Goal: Information Seeking & Learning: Learn about a topic

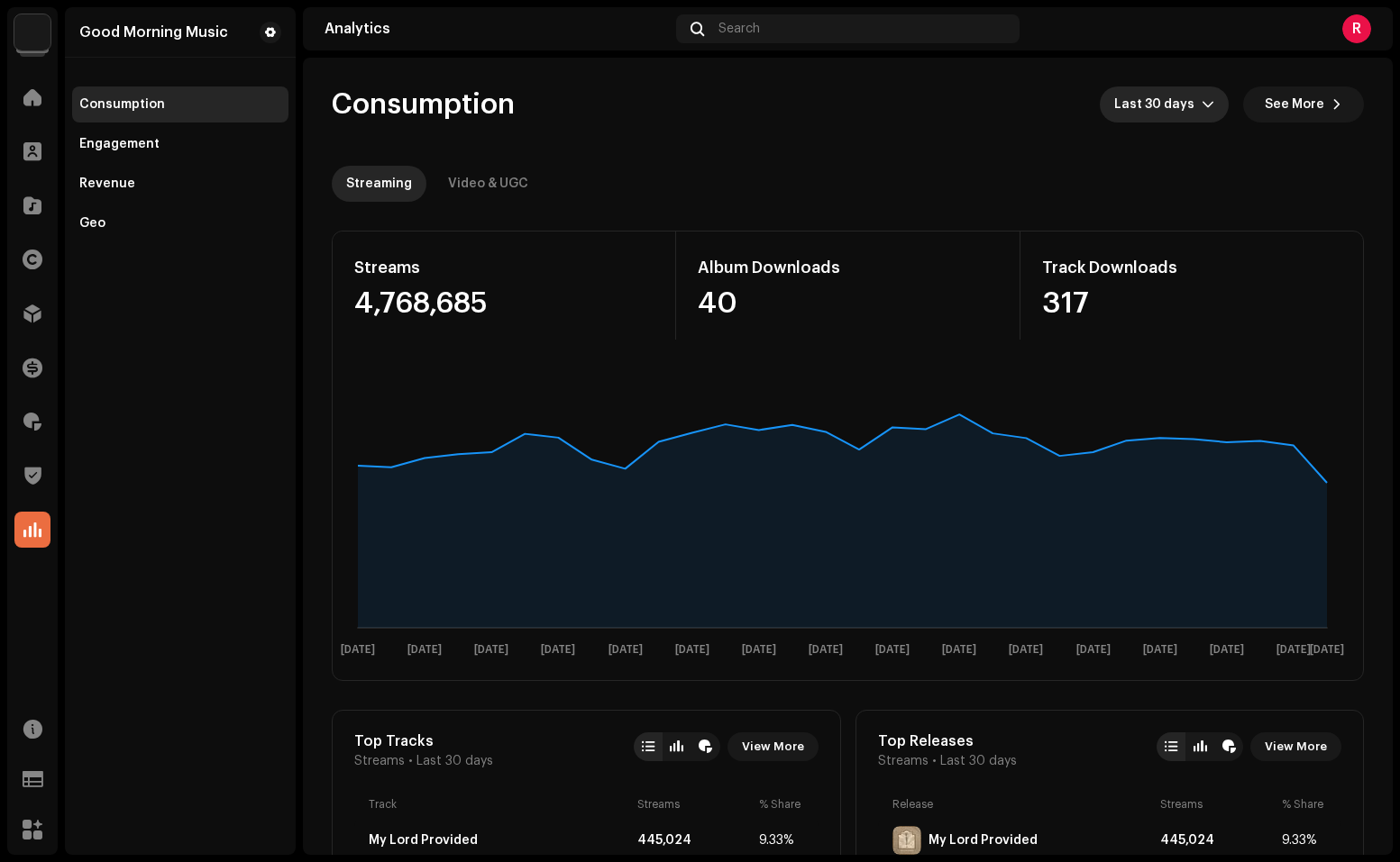
click at [1150, 107] on span "Last 30 days" at bounding box center [1158, 105] width 88 height 36
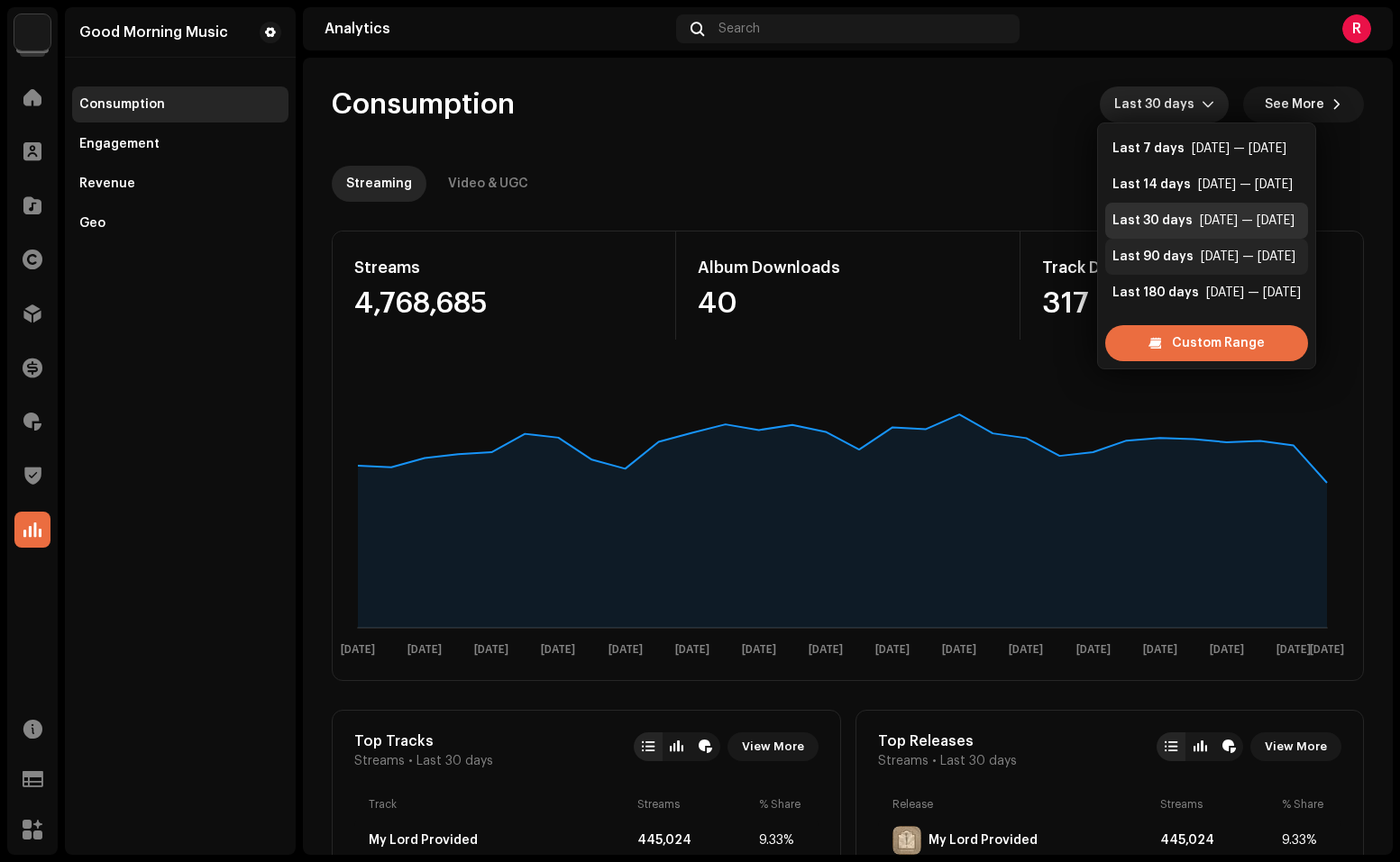
click at [1156, 266] on li "Last 90 days Jul 8 — Oct 5" at bounding box center [1206, 257] width 203 height 36
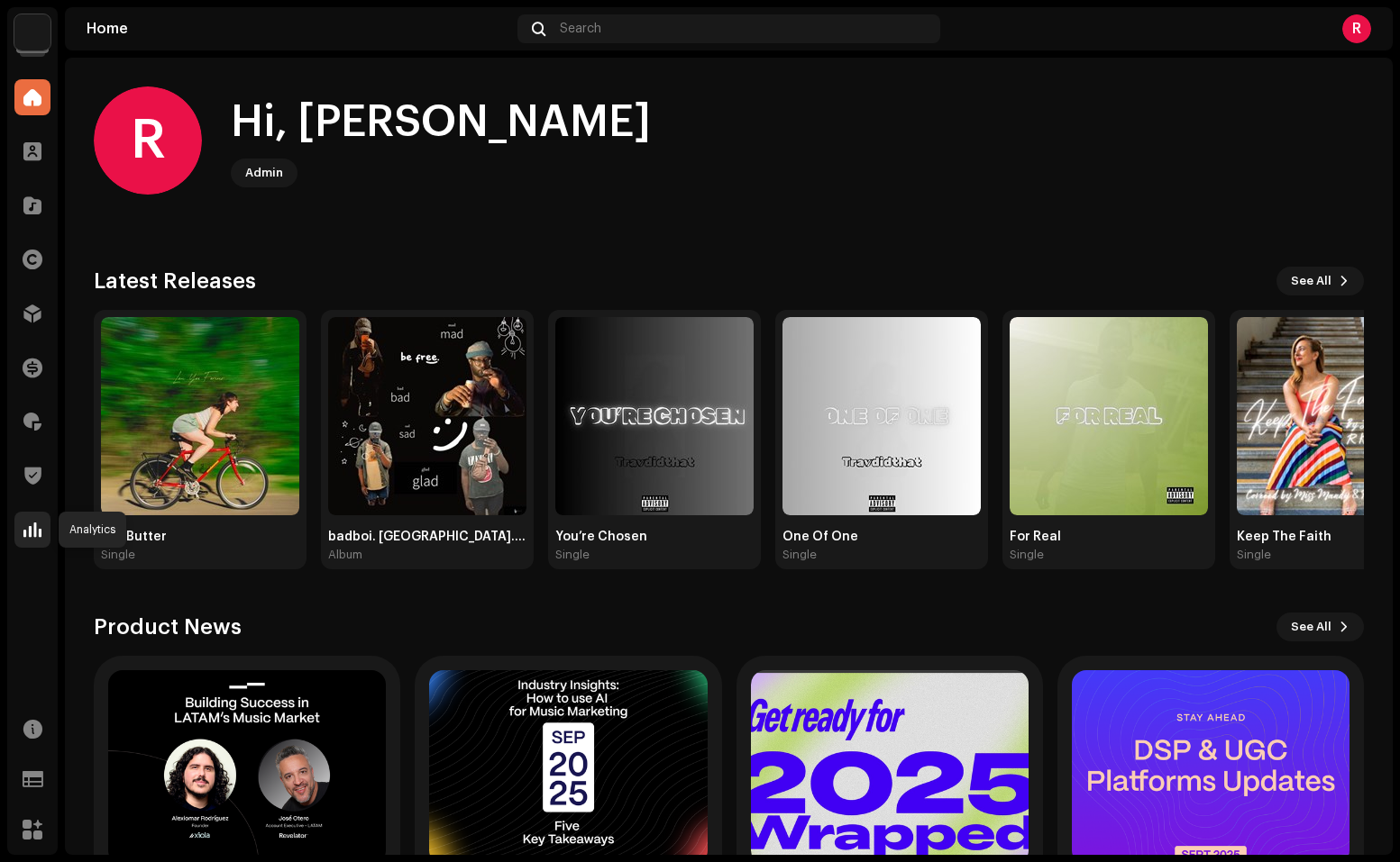
click at [38, 534] on span at bounding box center [32, 529] width 18 height 14
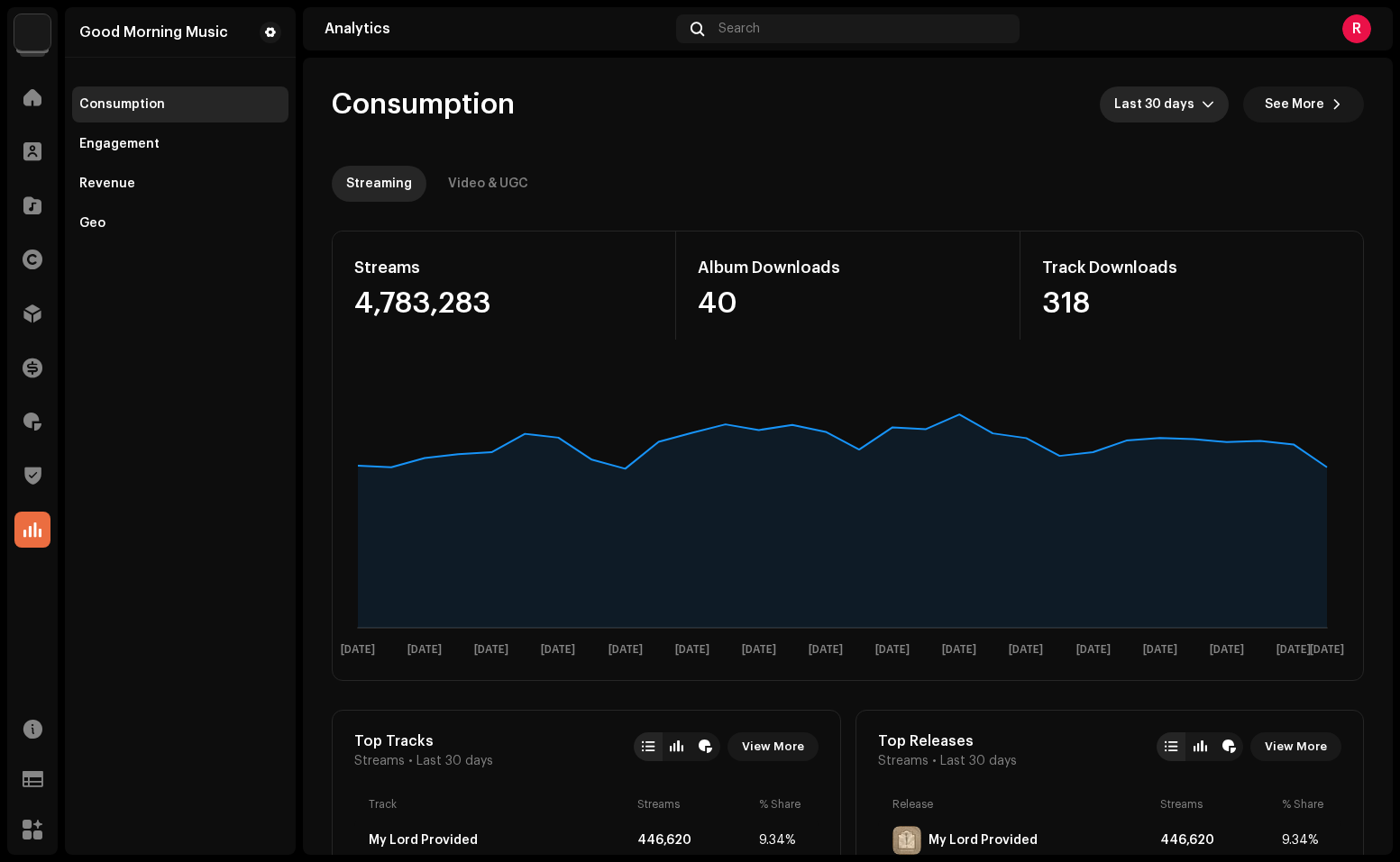
click at [1201, 97] on div "dropdown trigger" at bounding box center [1207, 105] width 12 height 36
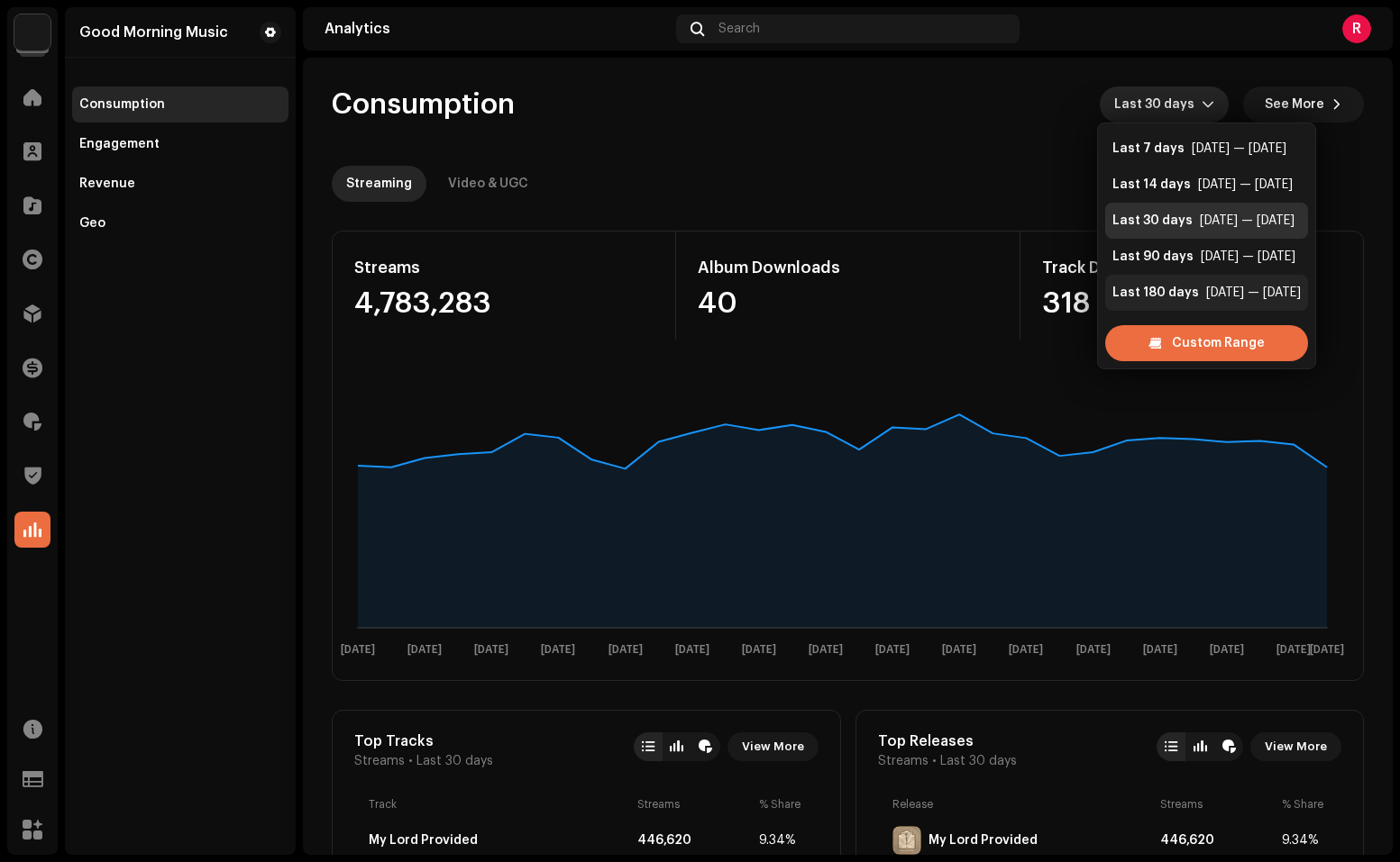
click at [1171, 290] on div "Last 180 days" at bounding box center [1155, 292] width 87 height 18
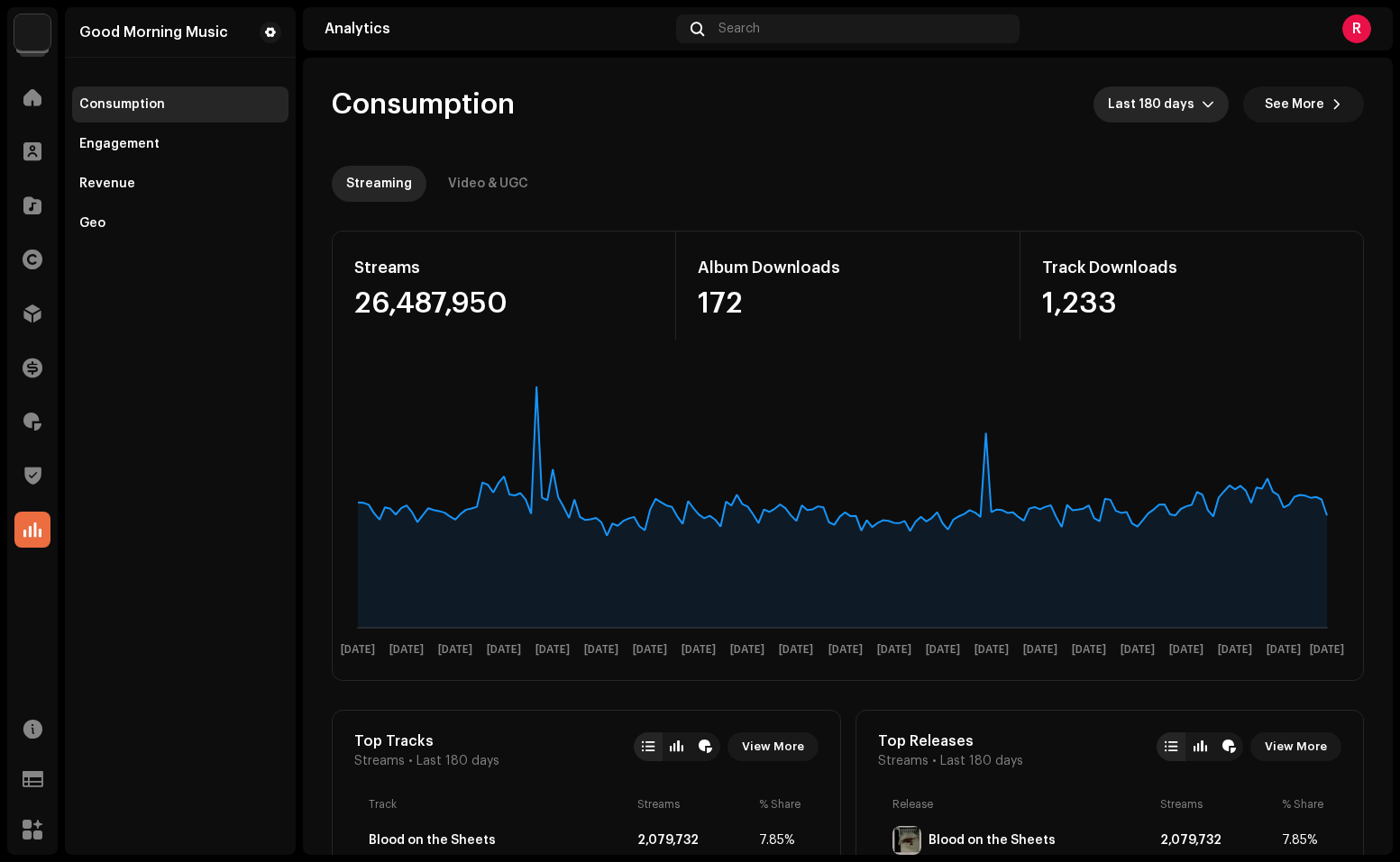
click at [1162, 109] on span "Last 180 days" at bounding box center [1154, 105] width 93 height 36
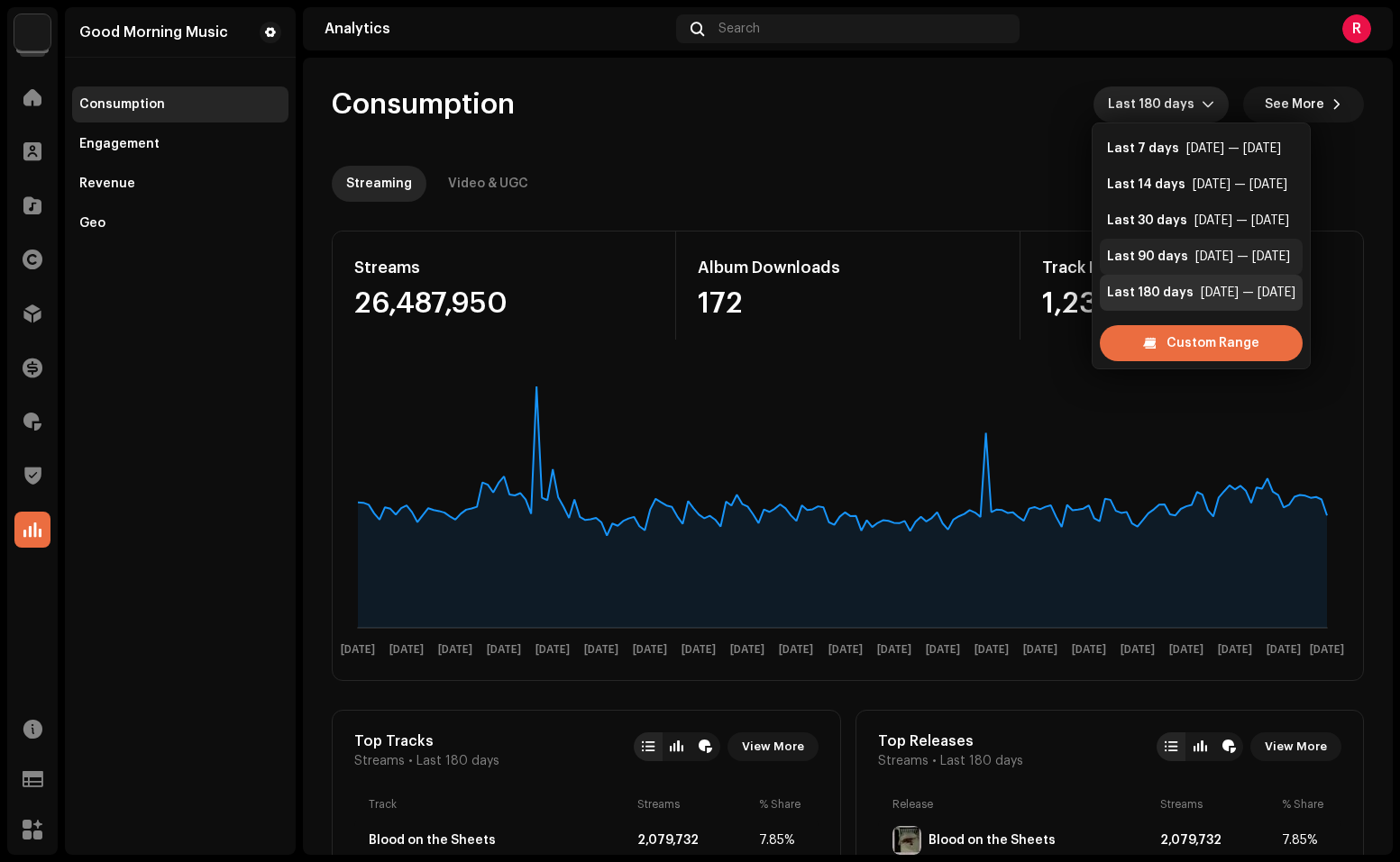
click at [1163, 258] on div "Last 90 days" at bounding box center [1147, 256] width 81 height 18
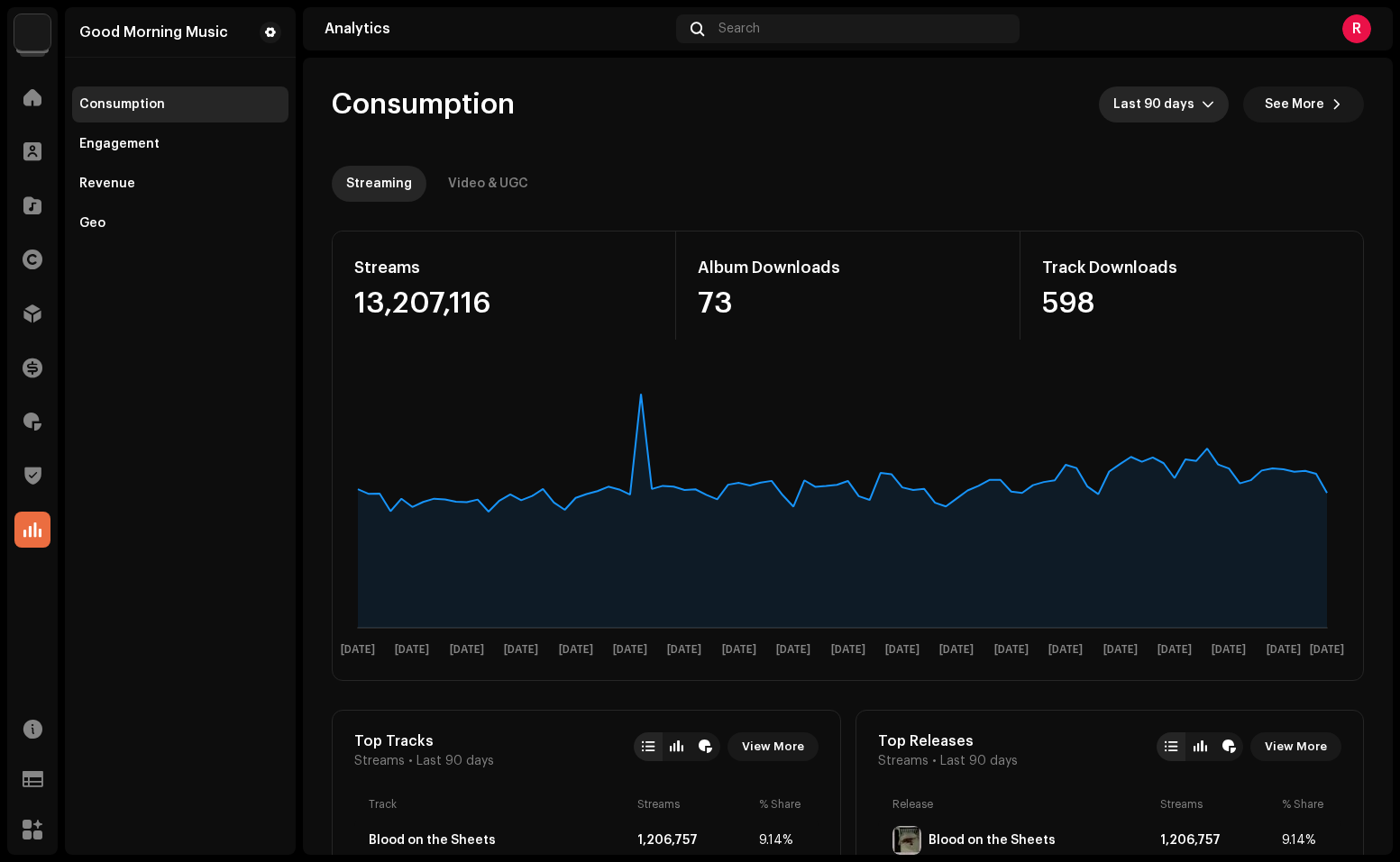
click at [1166, 100] on span "Last 90 days" at bounding box center [1157, 105] width 89 height 36
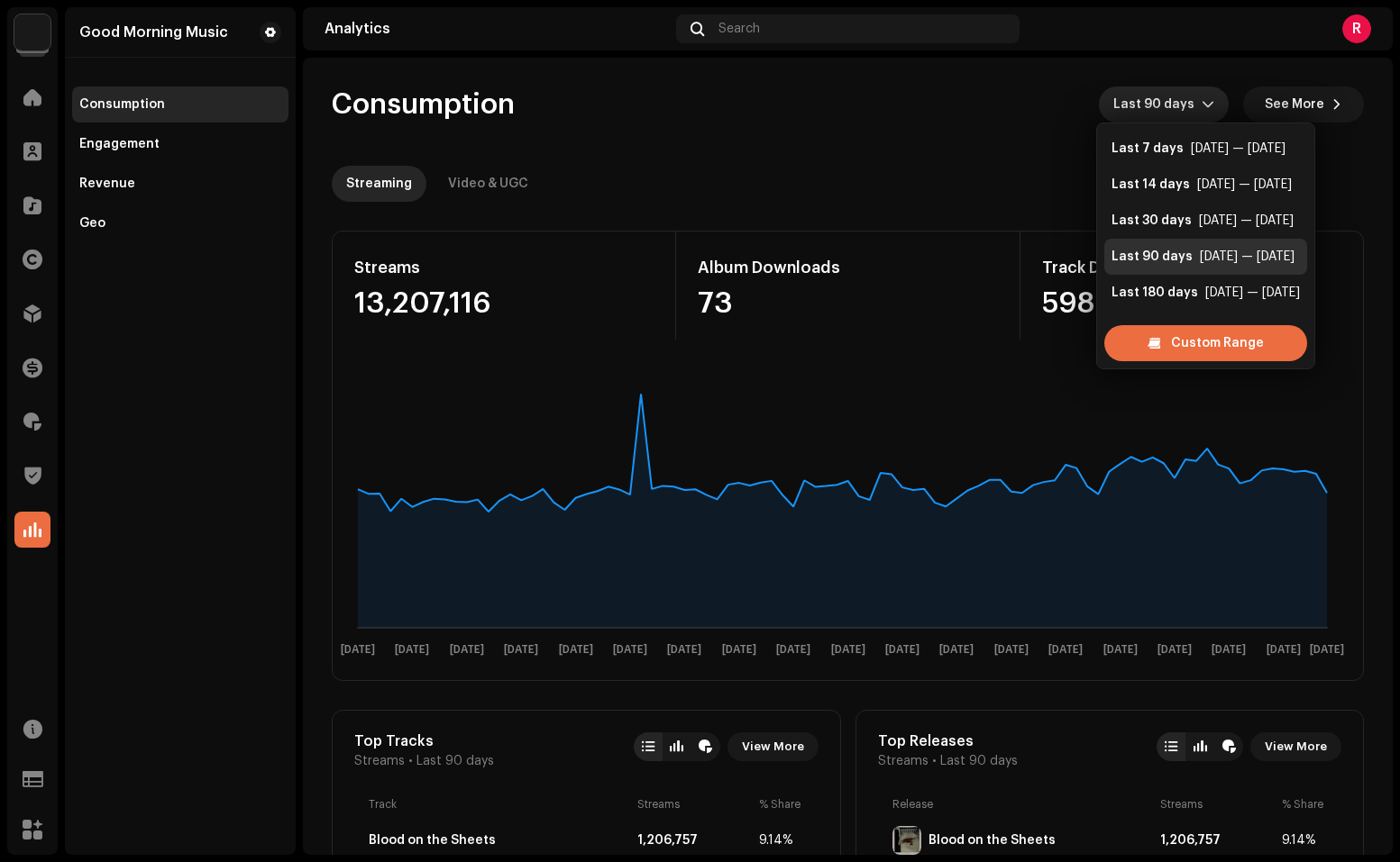
click at [960, 172] on div "Streaming Video & UGC" at bounding box center [848, 184] width 1032 height 36
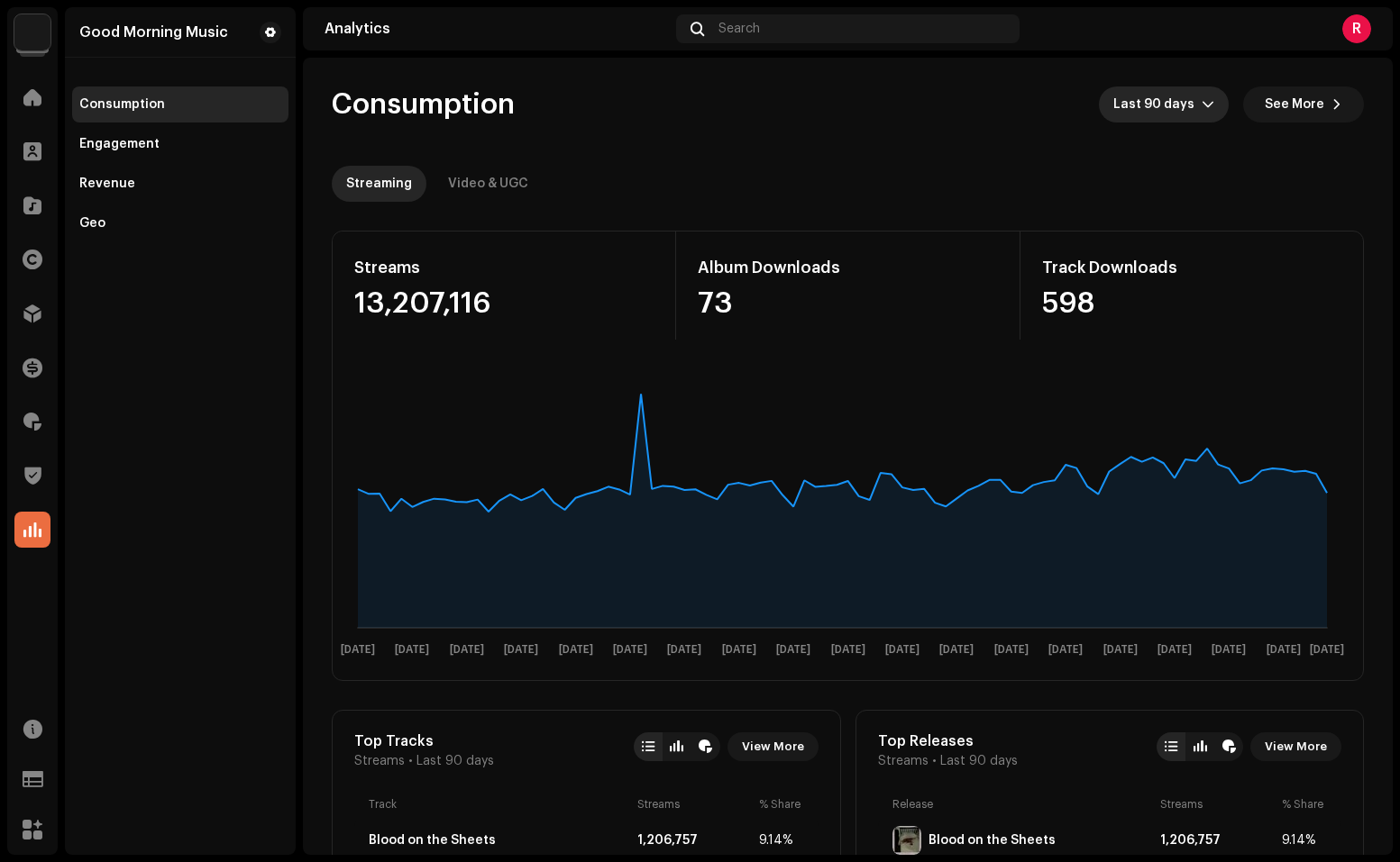
click at [1161, 109] on span "Last 90 days" at bounding box center [1157, 105] width 89 height 36
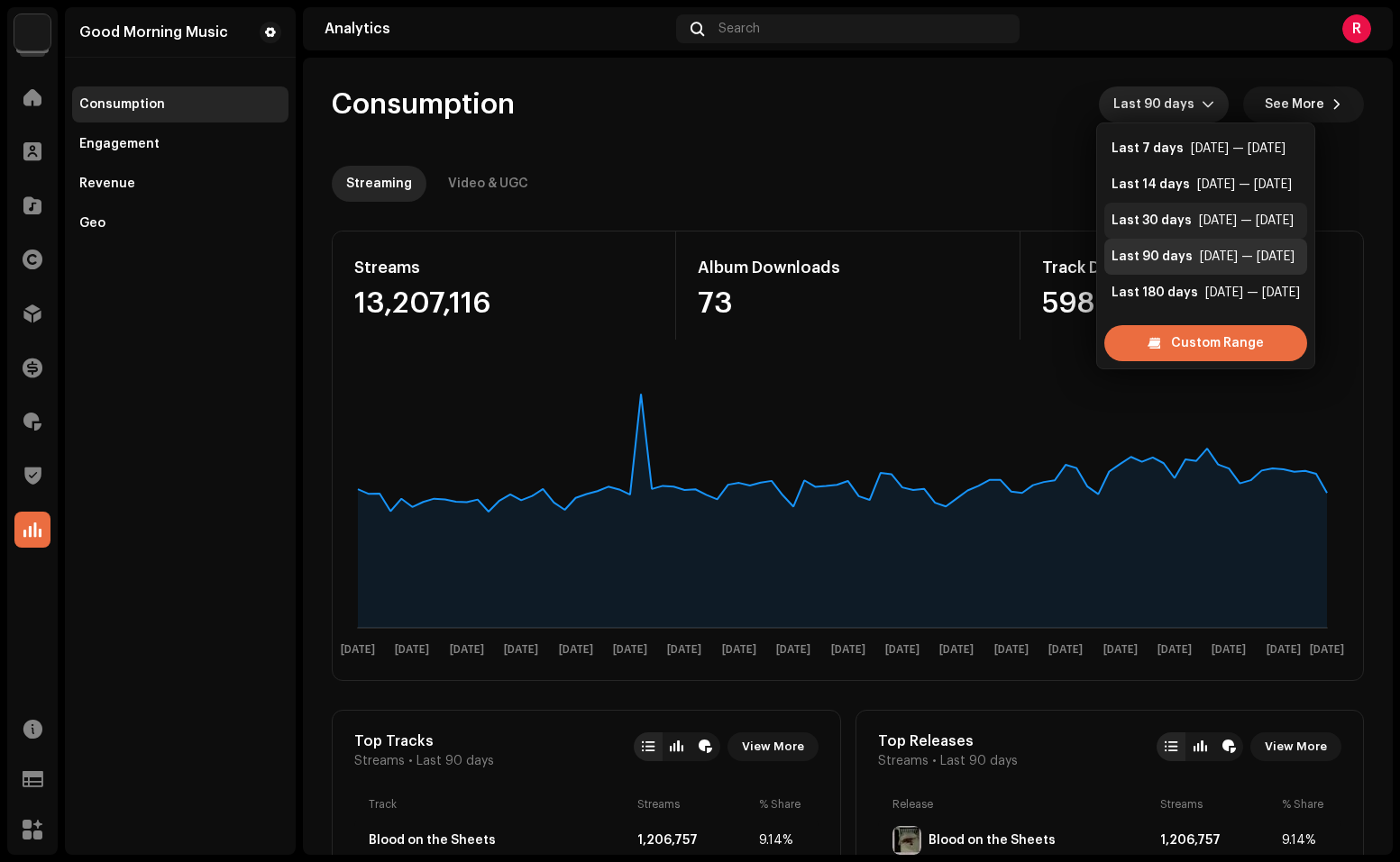
click at [1164, 223] on div "Last 30 days" at bounding box center [1152, 221] width 80 height 18
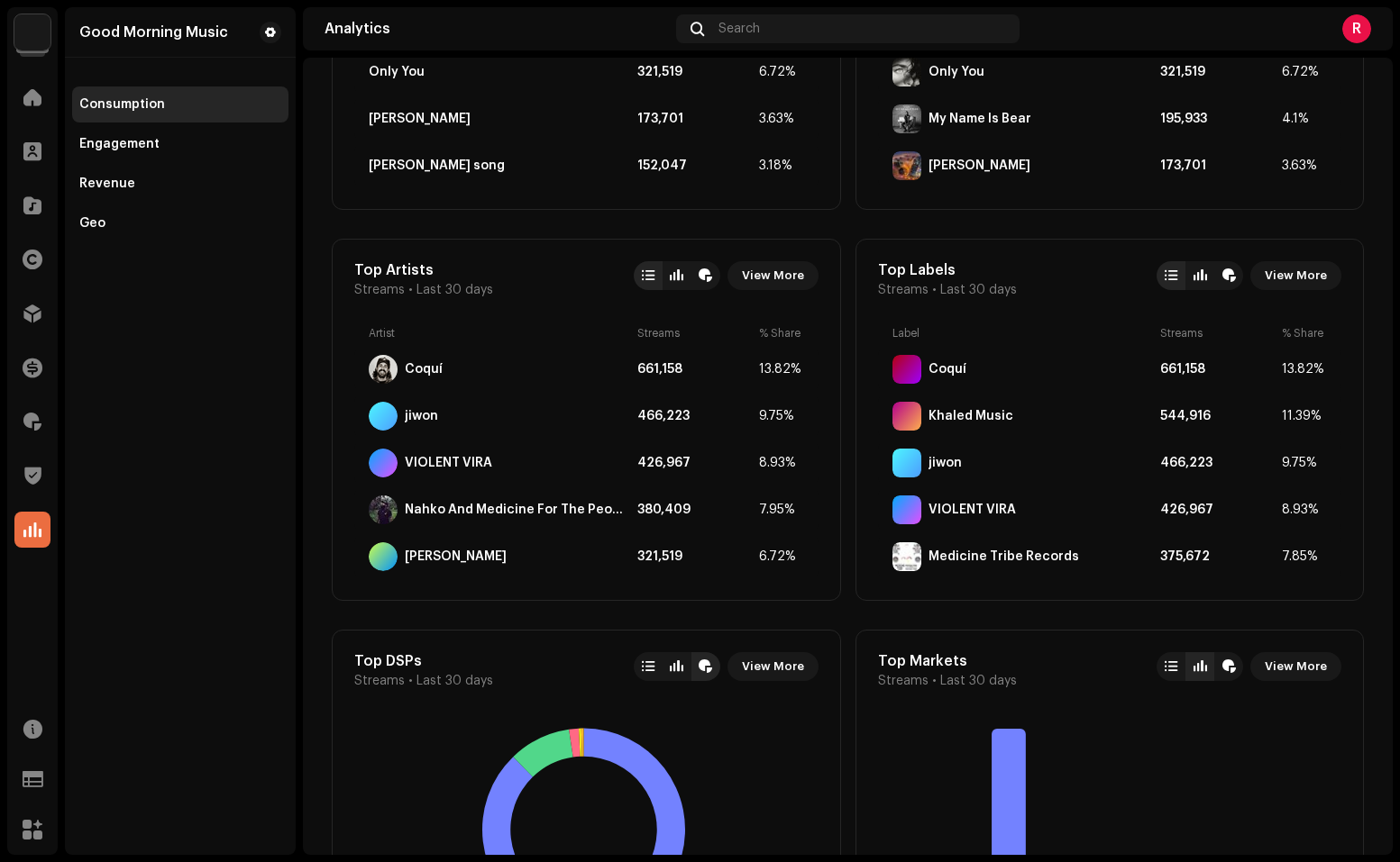
scroll to position [863, 0]
click at [761, 273] on span "View More" at bounding box center [772, 275] width 62 height 36
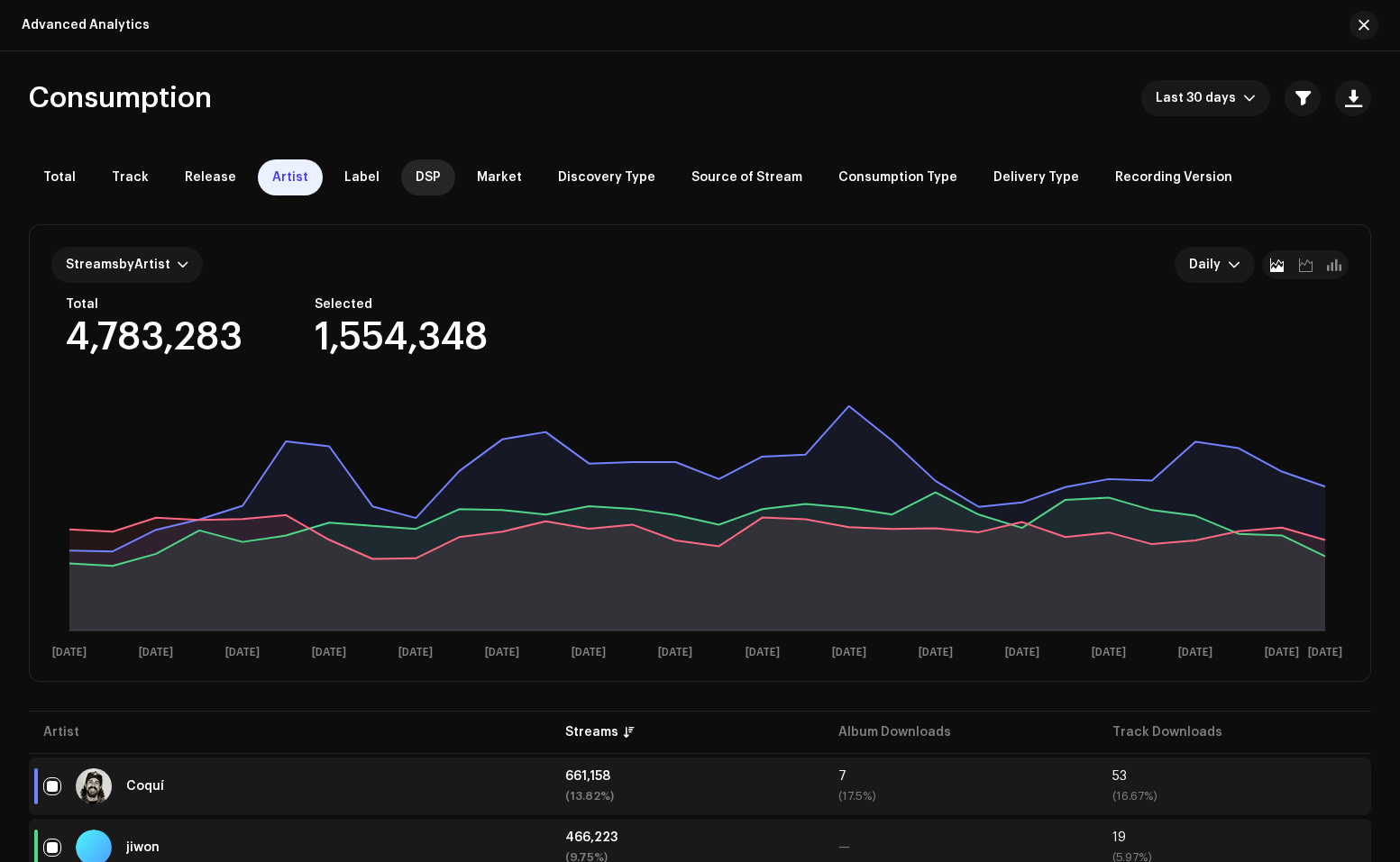
click at [416, 183] on span "DSP" at bounding box center [428, 177] width 26 height 14
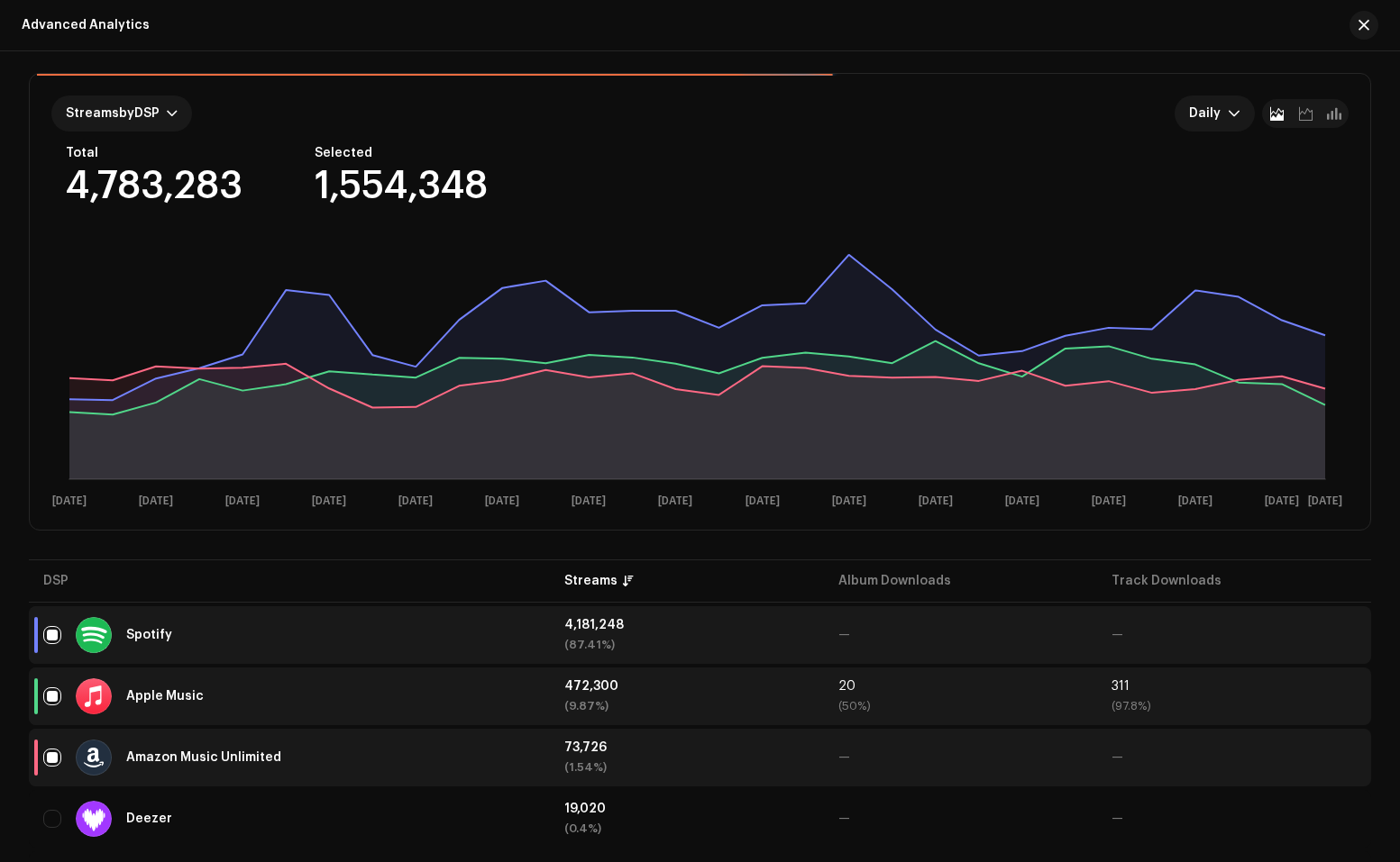
scroll to position [356, 0]
